Goal: Task Accomplishment & Management: Manage account settings

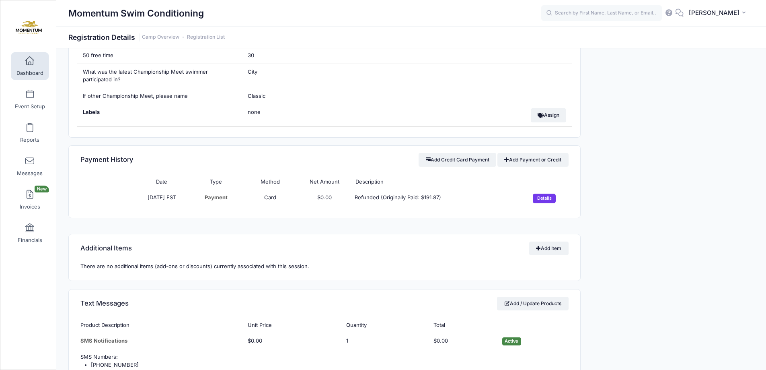
scroll to position [563, 0]
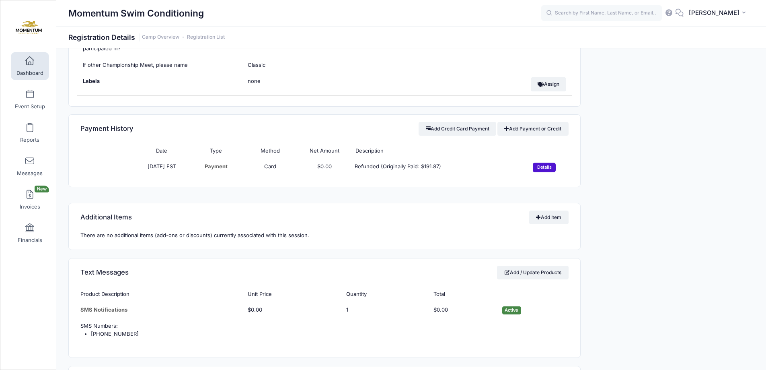
click at [540, 167] on input "Details" at bounding box center [544, 168] width 23 height 10
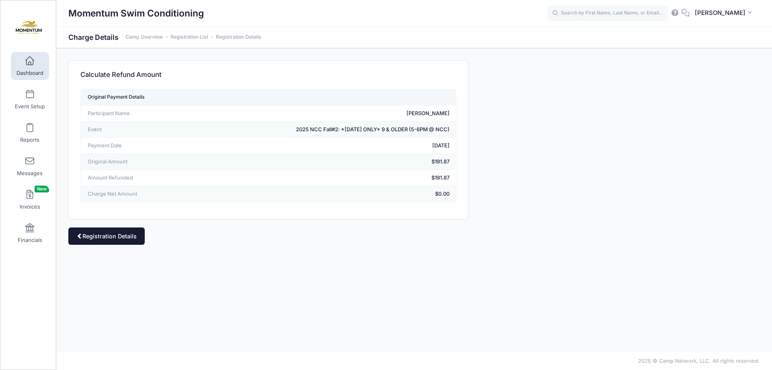
click at [114, 236] on link "Registration Details" at bounding box center [106, 235] width 76 height 17
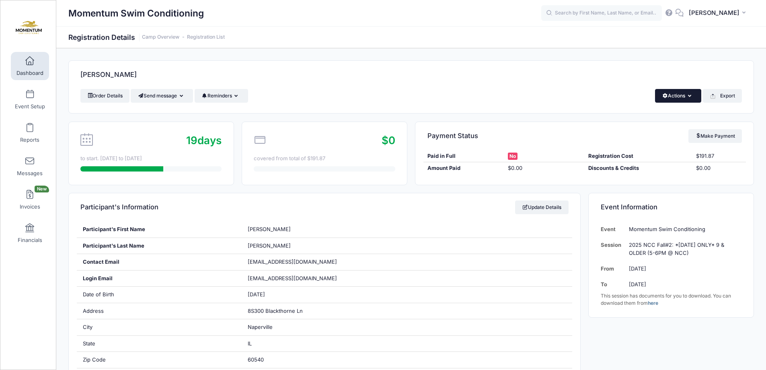
click at [691, 96] on icon "button" at bounding box center [691, 96] width 6 height 0
click at [636, 168] on link "Delete" at bounding box center [651, 170] width 93 height 15
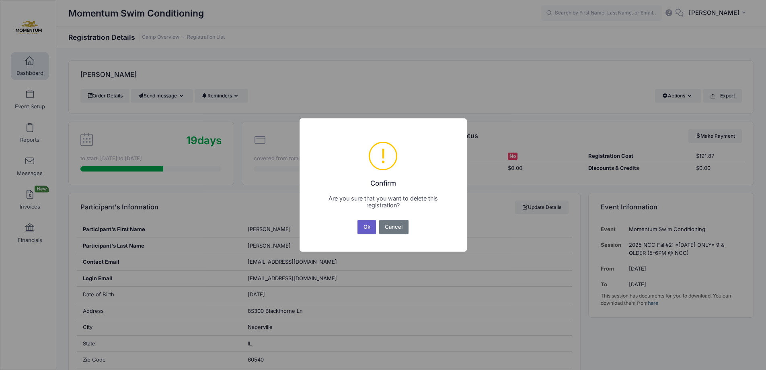
click at [371, 227] on button "Ok" at bounding box center [367, 227] width 19 height 14
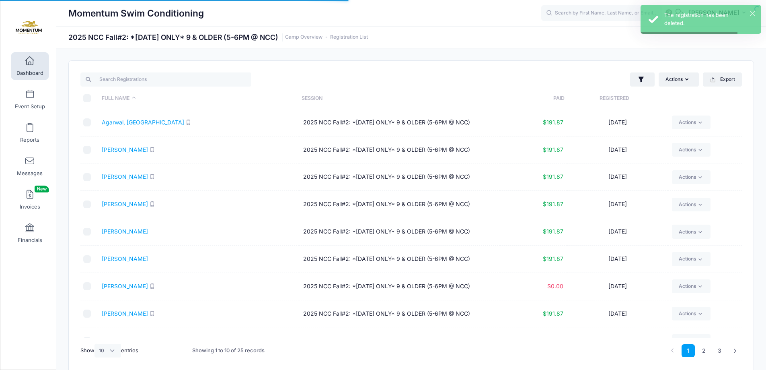
select select "10"
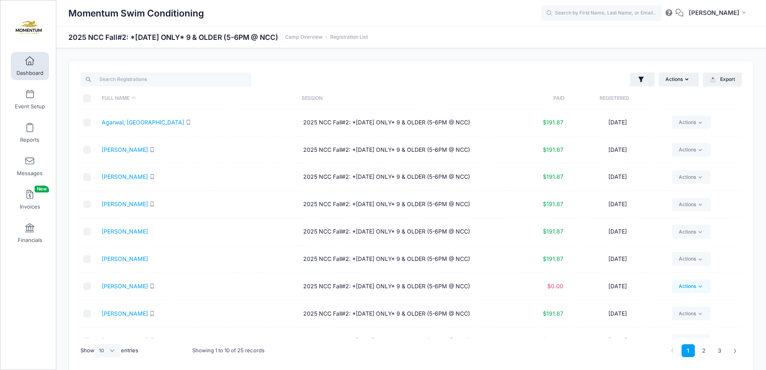
click at [694, 284] on link "Actions" at bounding box center [691, 286] width 38 height 14
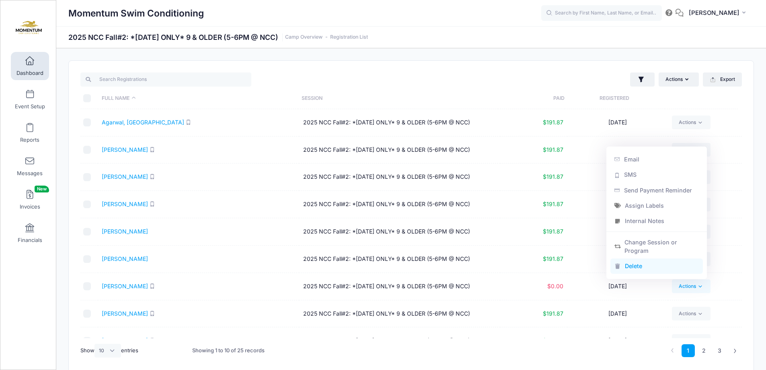
click at [668, 268] on link "Delete" at bounding box center [657, 266] width 93 height 15
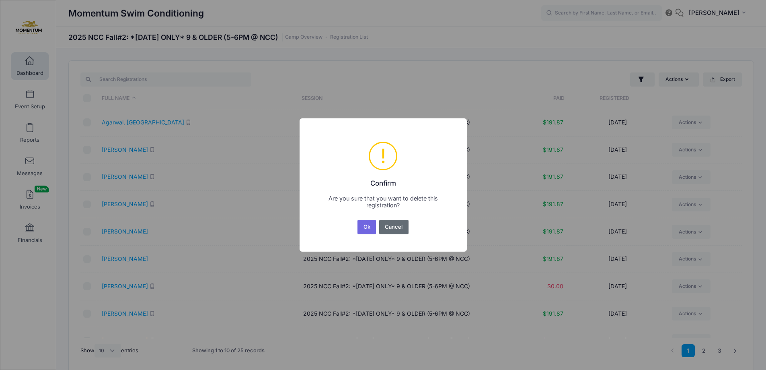
click at [406, 227] on button "Cancel" at bounding box center [393, 227] width 29 height 14
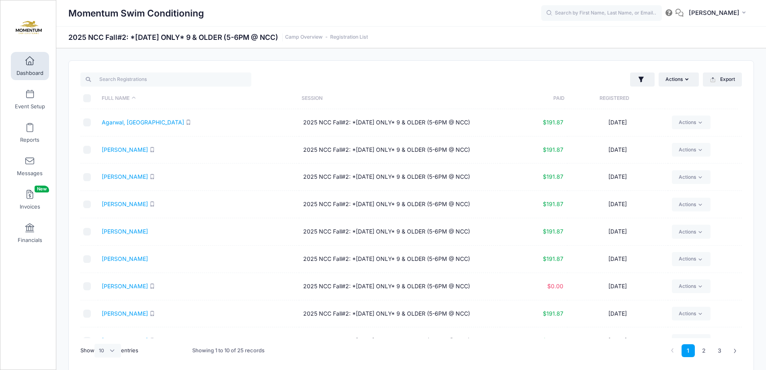
click at [88, 286] on input "checkbox" at bounding box center [87, 286] width 8 height 8
checkbox input "true"
click at [700, 286] on icon at bounding box center [701, 286] width 6 height 6
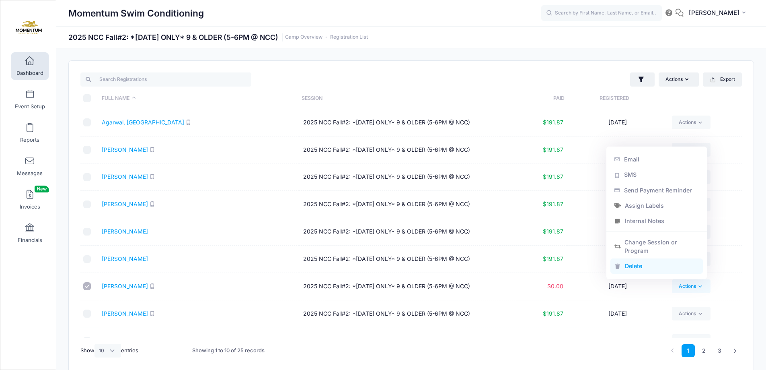
click at [648, 270] on link "Delete" at bounding box center [657, 266] width 93 height 15
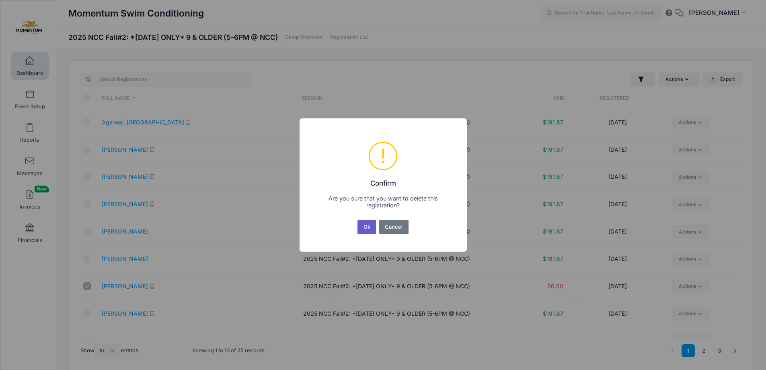
click at [365, 229] on button "Ok" at bounding box center [367, 227] width 19 height 14
